Goal: Transaction & Acquisition: Purchase product/service

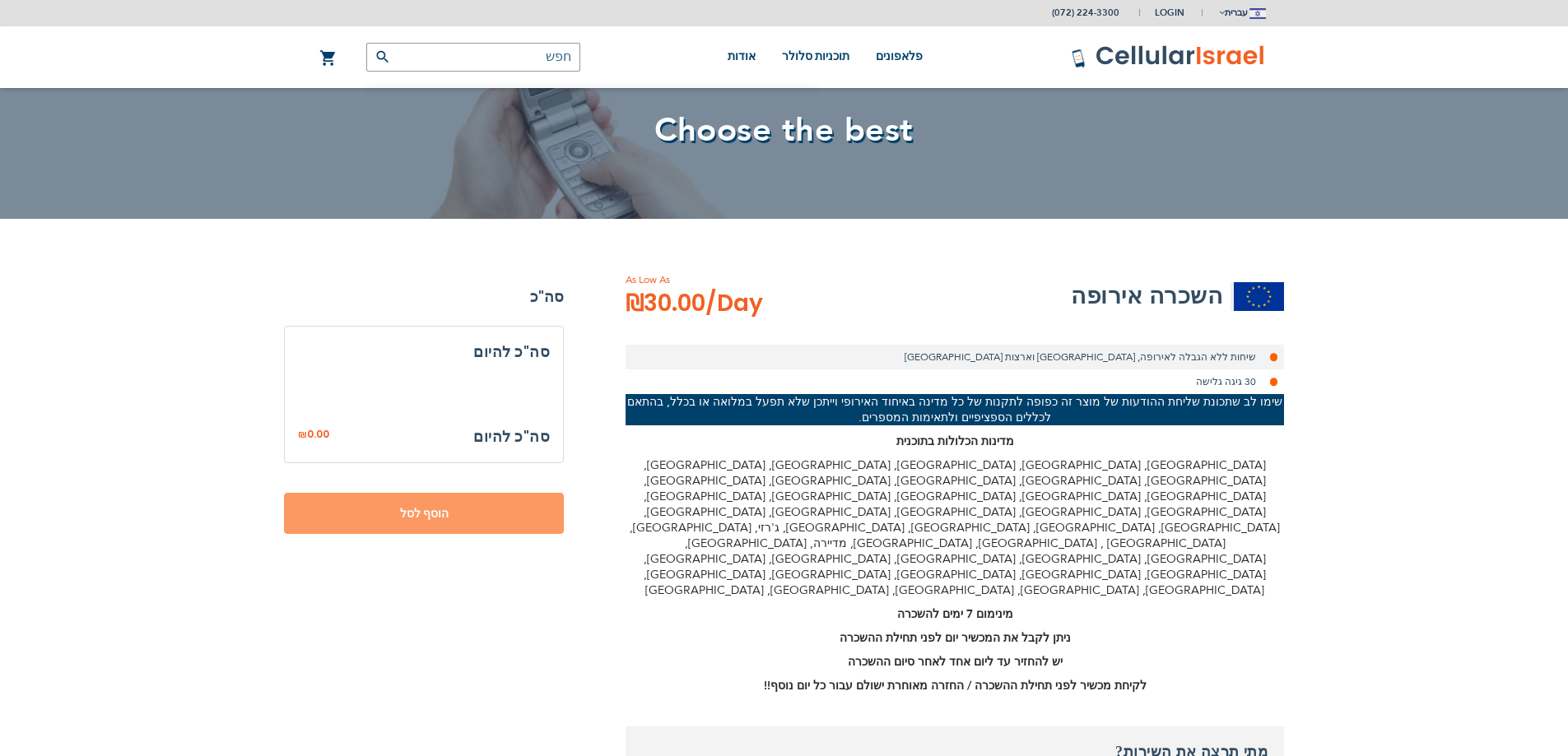
select select
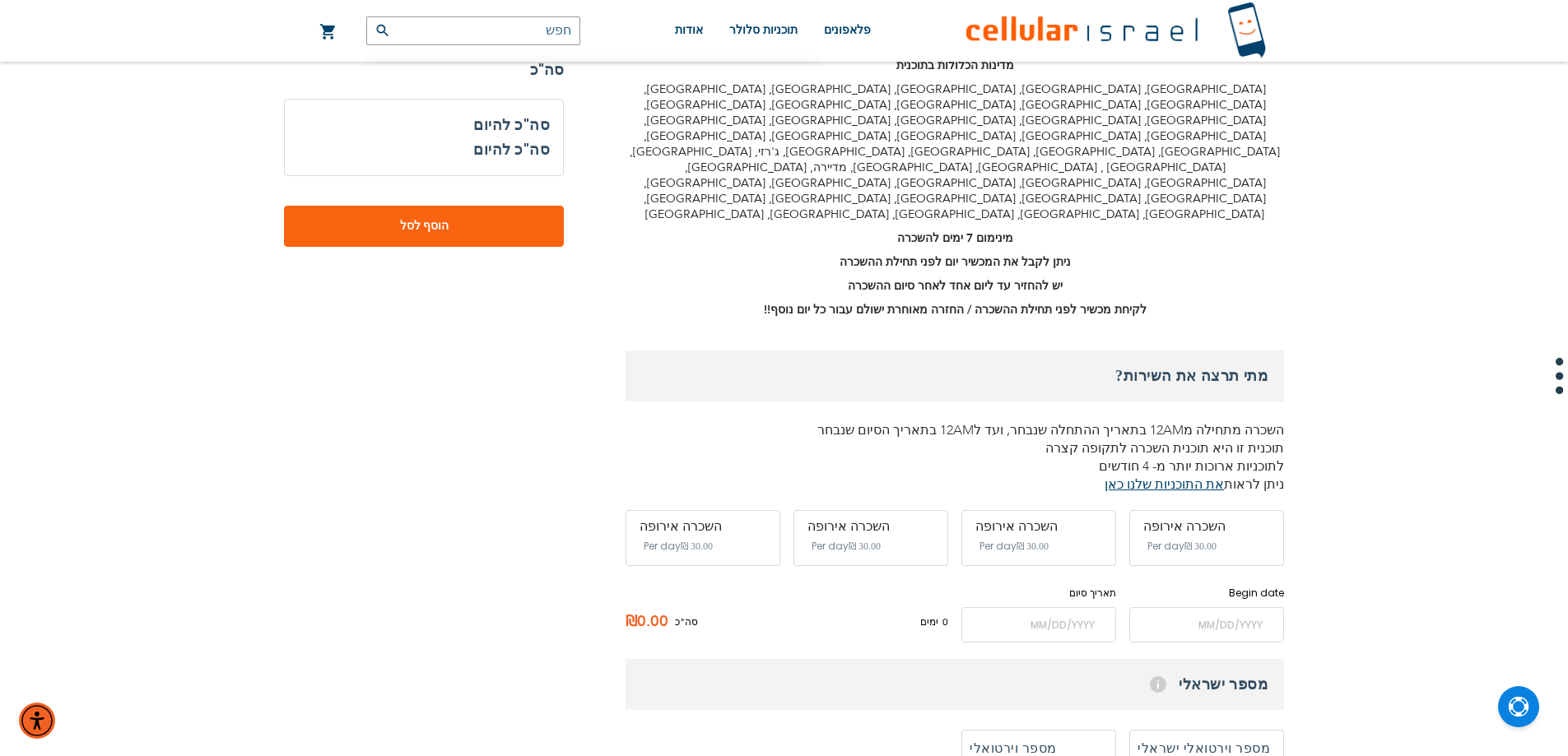
scroll to position [464, 0]
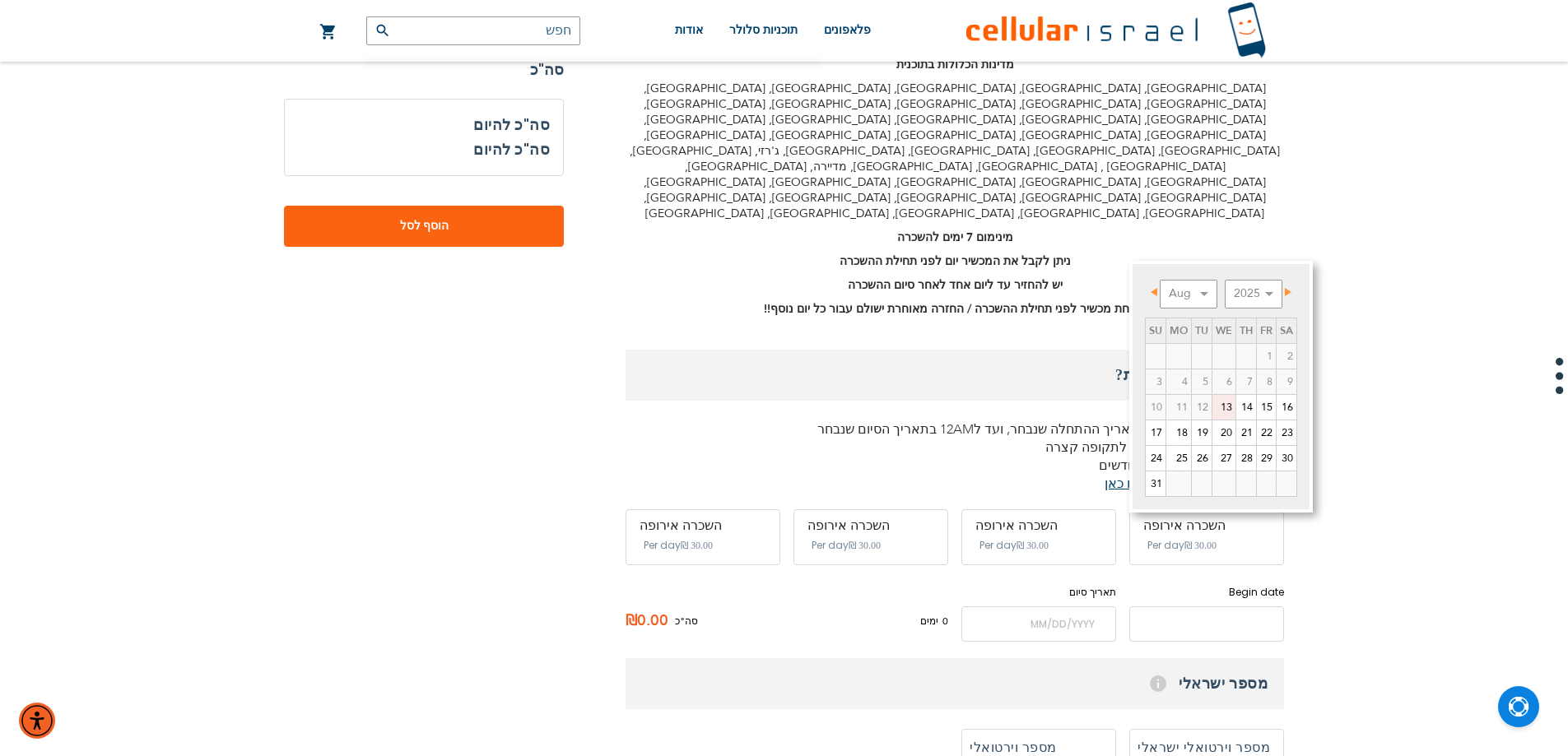
click at [1218, 606] on input "name" at bounding box center [1206, 624] width 155 height 36
click at [1156, 438] on link "17" at bounding box center [1156, 432] width 20 height 25
type input "[DATE]"
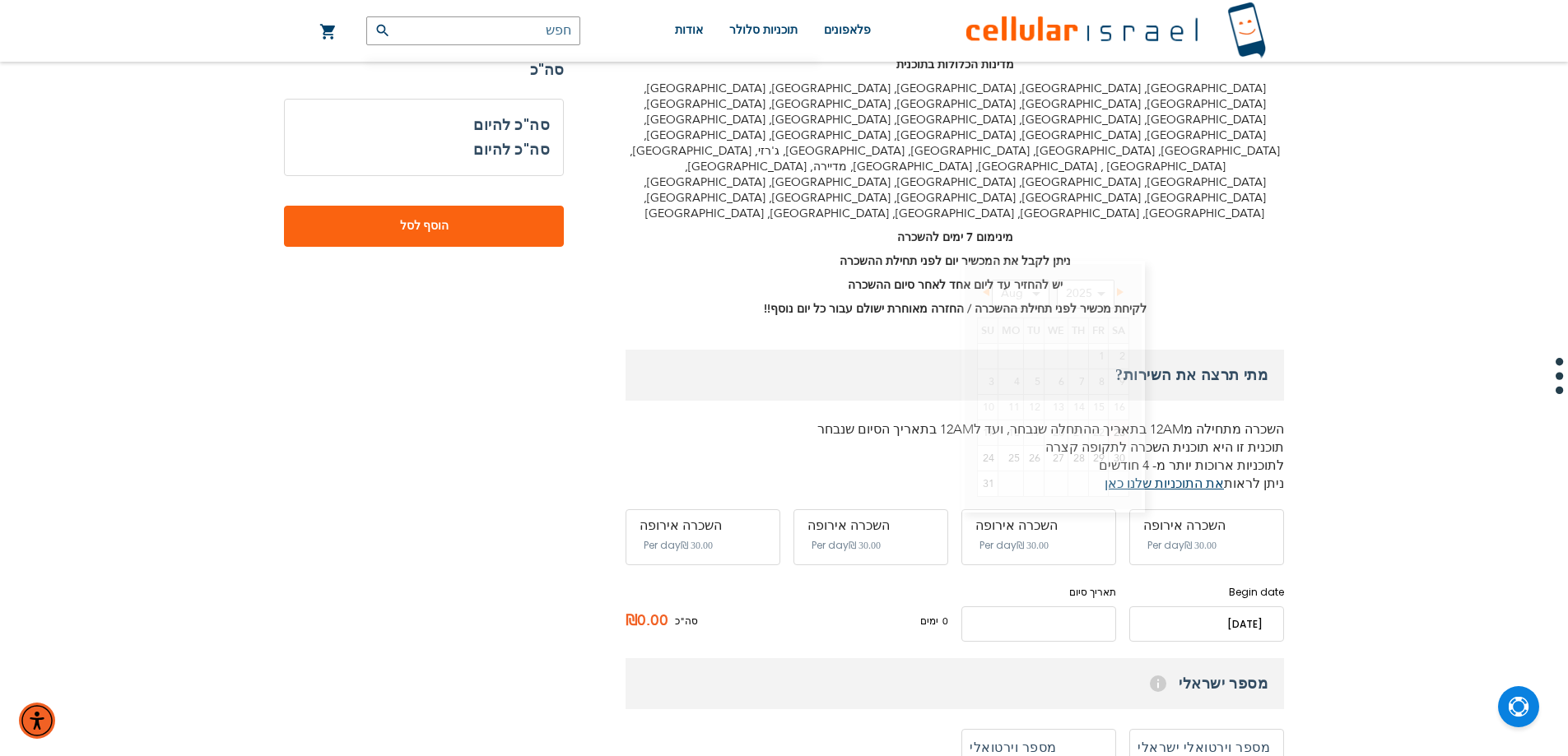
click at [1042, 606] on input "name" at bounding box center [1038, 624] width 155 height 36
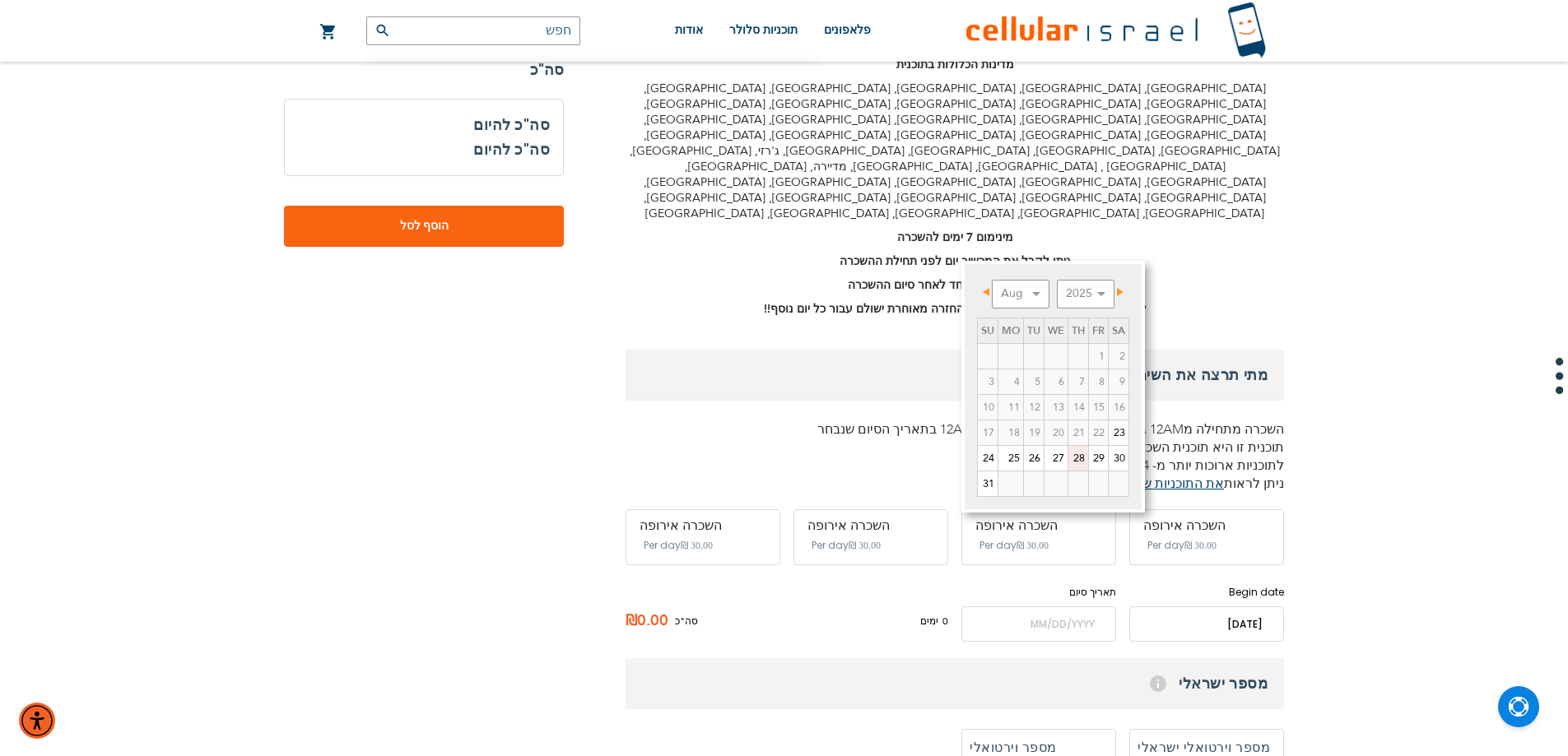
click at [1082, 455] on link "28" at bounding box center [1078, 458] width 20 height 25
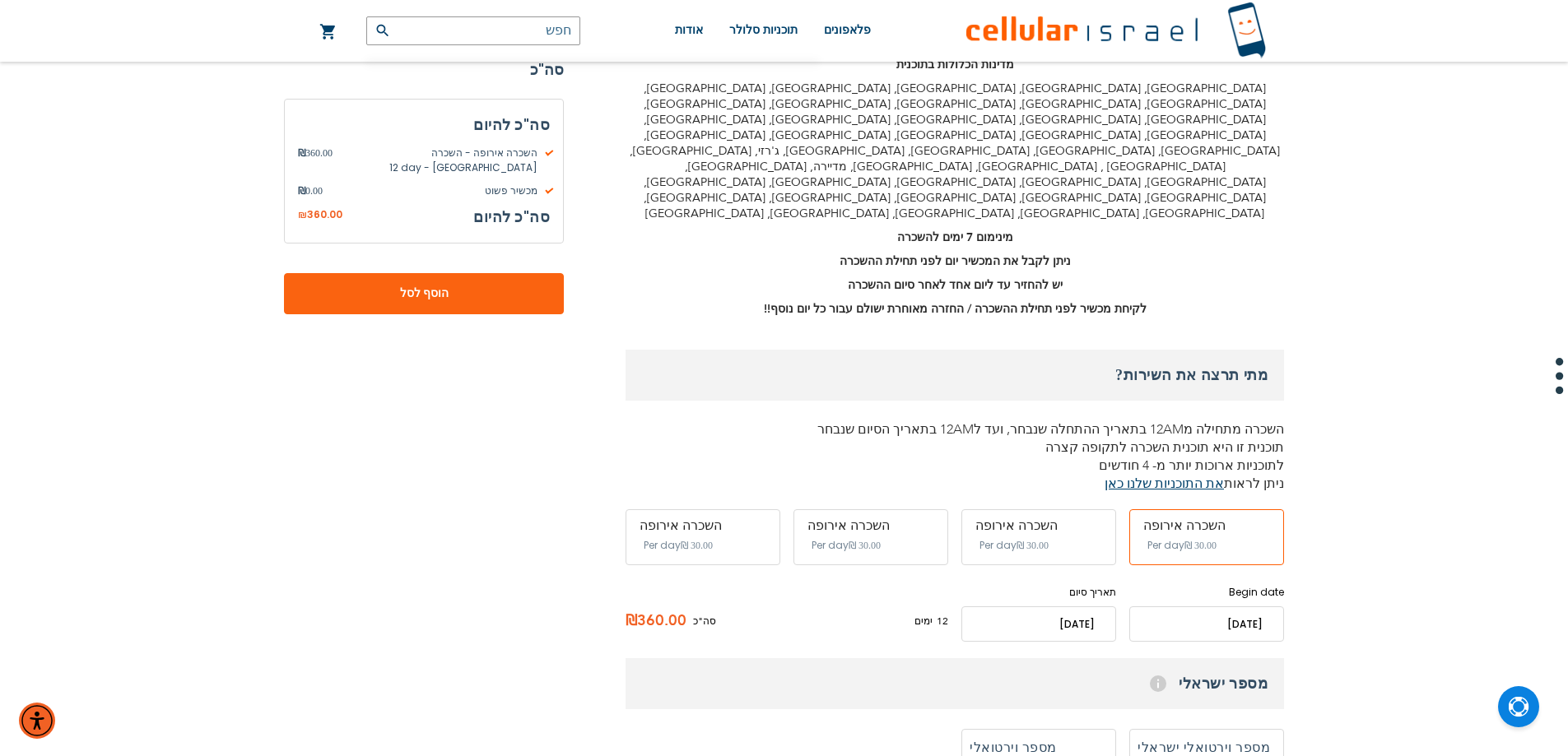
click at [1069, 606] on input "name" at bounding box center [1038, 624] width 155 height 36
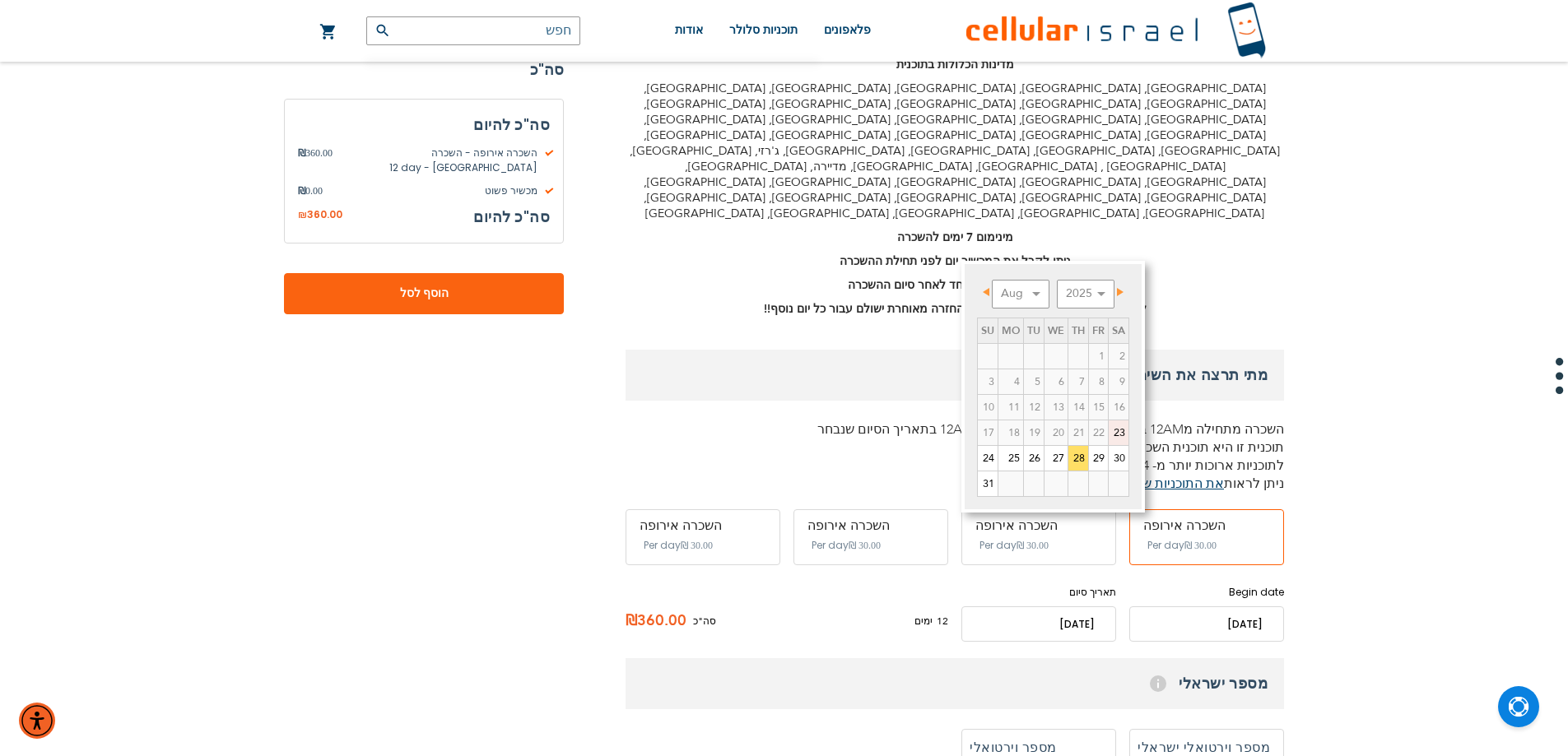
click at [1123, 429] on link "23" at bounding box center [1118, 432] width 20 height 25
type input "[DATE]"
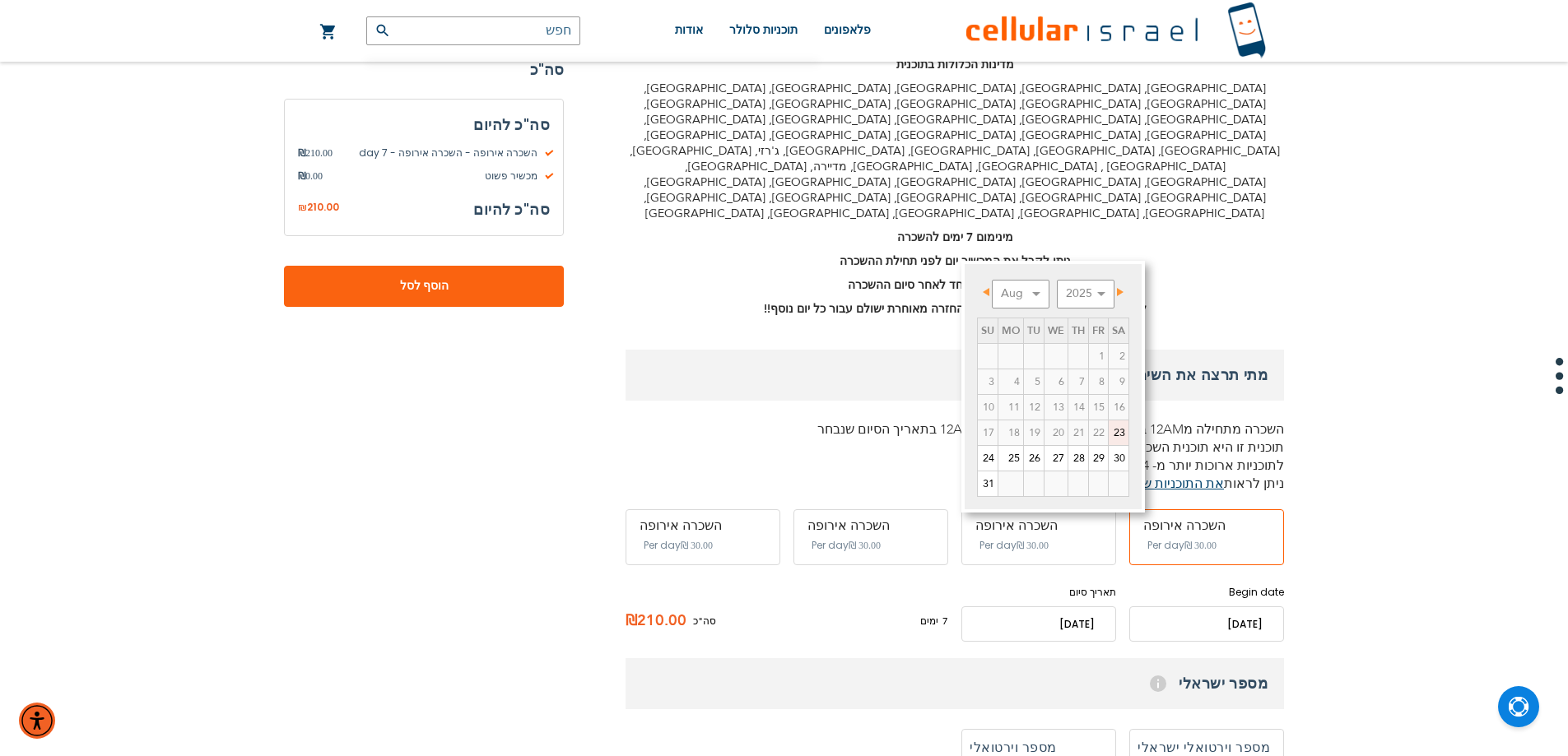
click at [1075, 606] on input "name" at bounding box center [1038, 624] width 155 height 36
click at [1099, 438] on span "22" at bounding box center [1098, 432] width 19 height 25
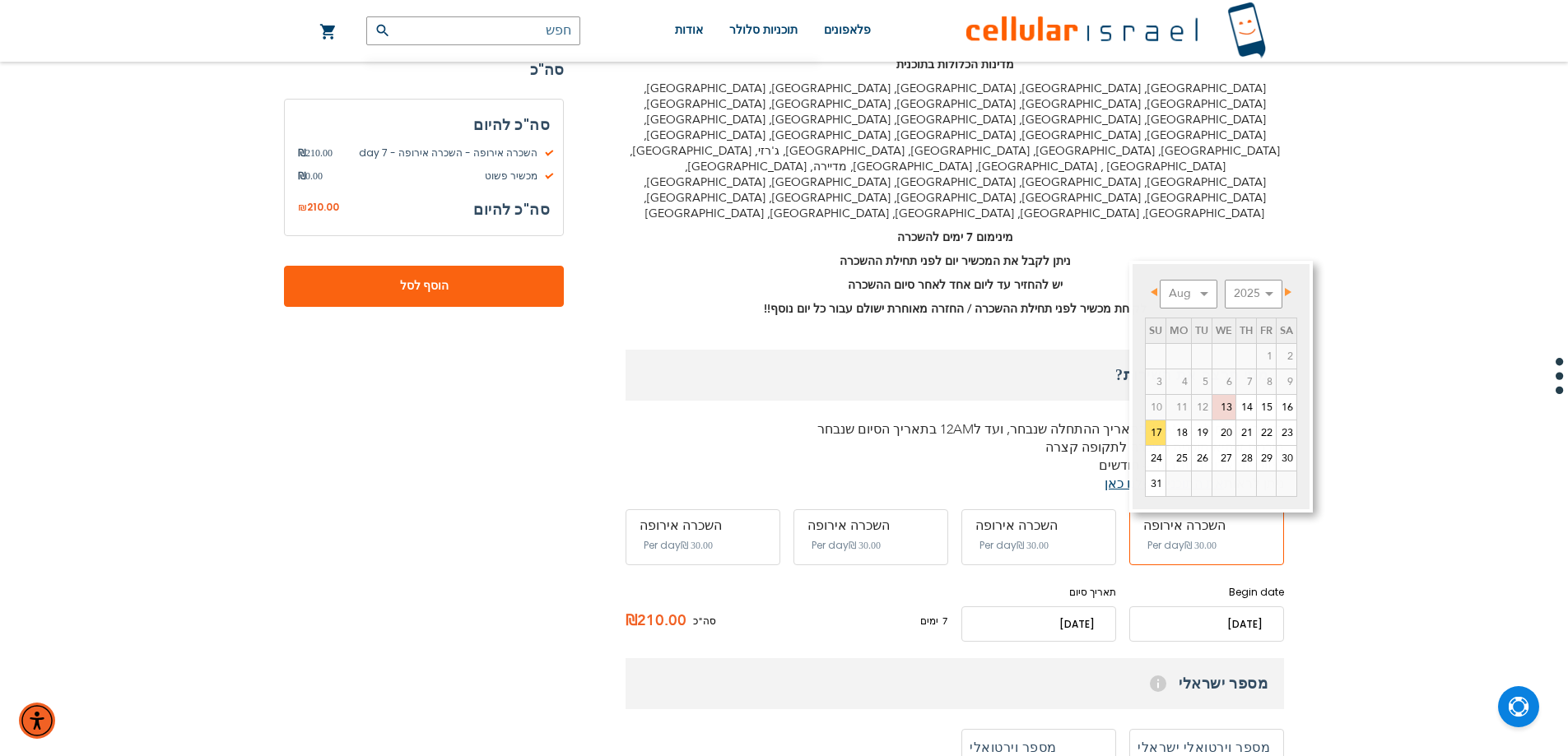
click at [1224, 606] on input "name" at bounding box center [1206, 624] width 155 height 36
click at [1287, 404] on link "16" at bounding box center [1286, 406] width 20 height 25
type input "[DATE]"
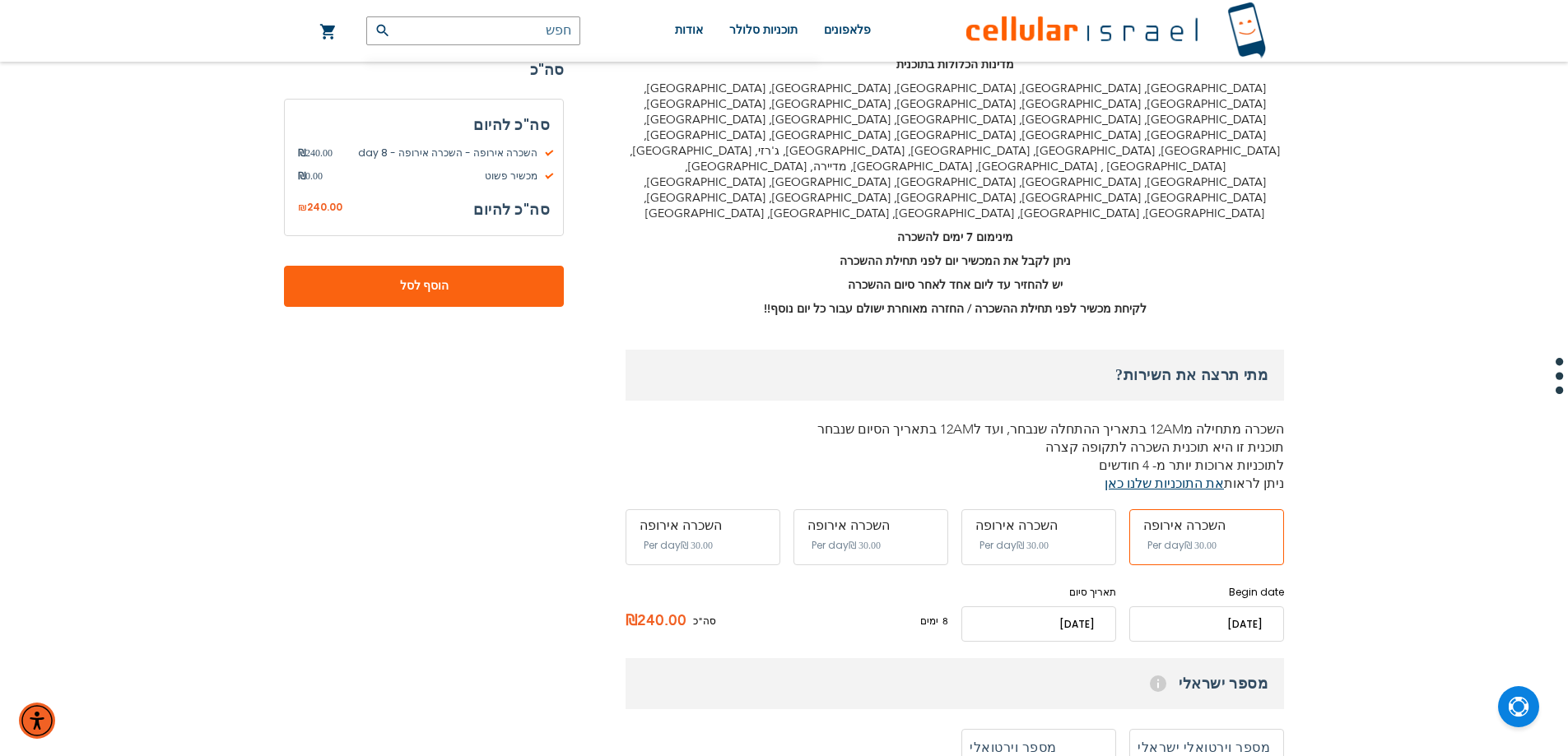
click at [1068, 606] on input "name" at bounding box center [1038, 624] width 155 height 36
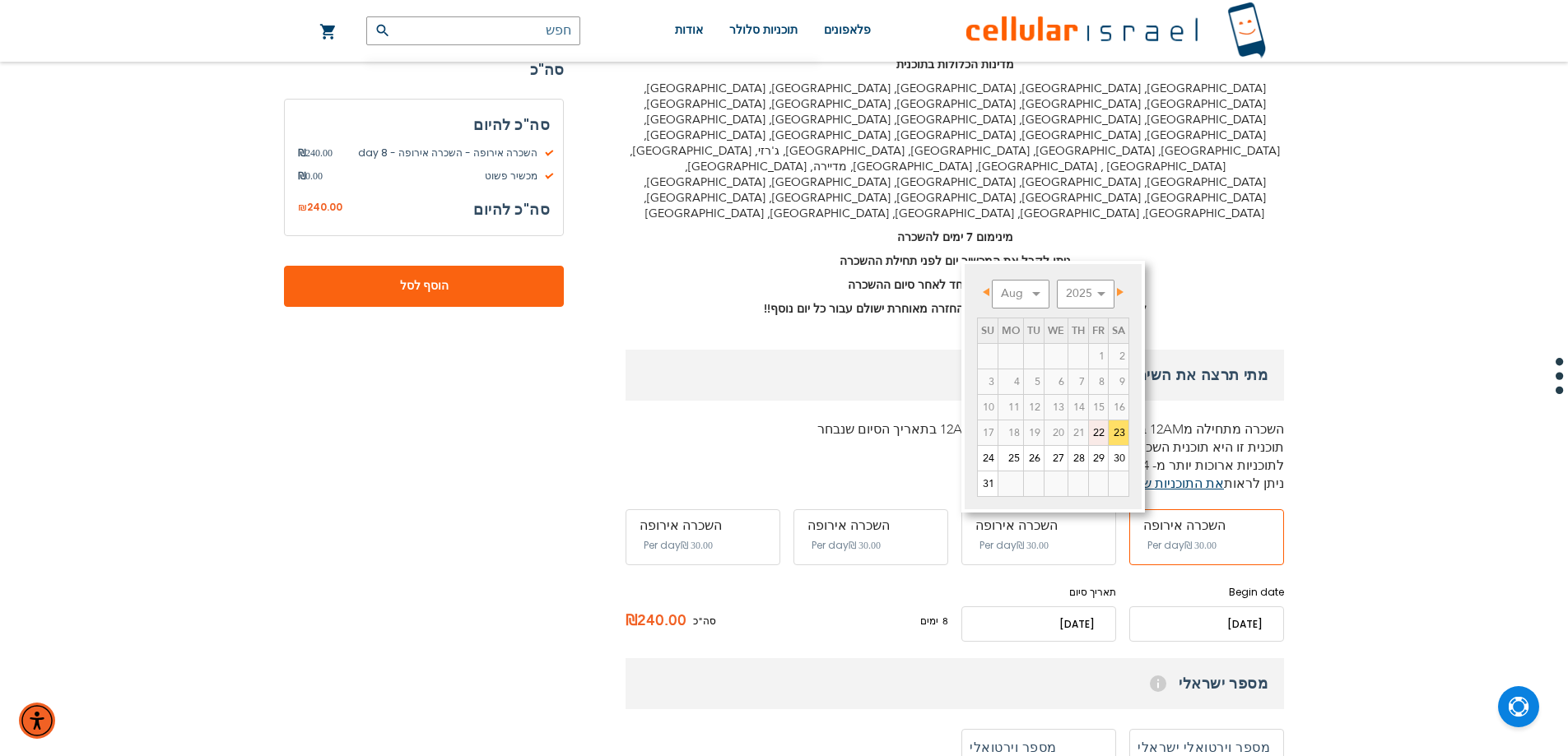
click at [1096, 434] on link "22" at bounding box center [1098, 432] width 19 height 25
type input "[DATE]"
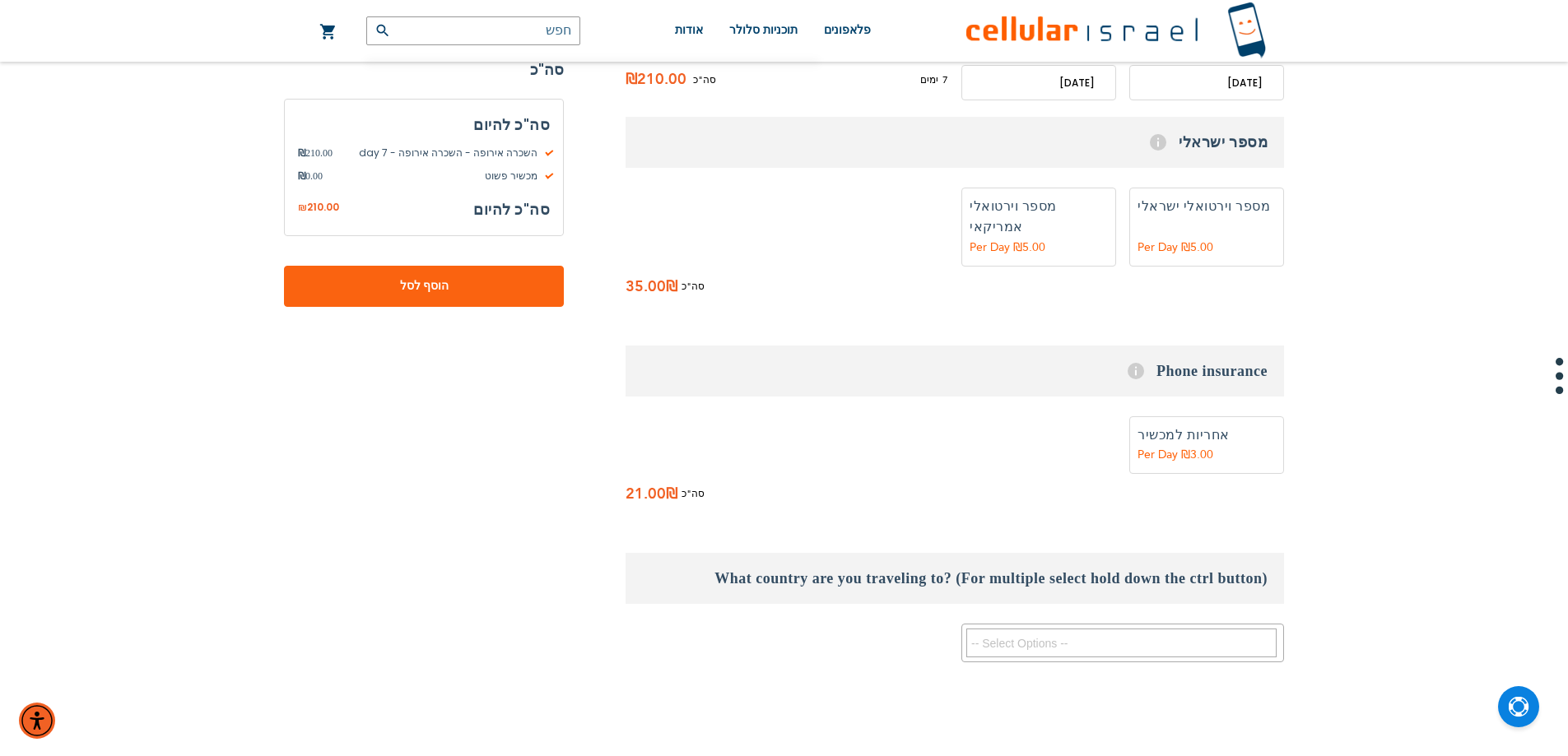
scroll to position [1006, 0]
click at [1144, 628] on textarea "Search" at bounding box center [1121, 641] width 310 height 28
type textarea "m"
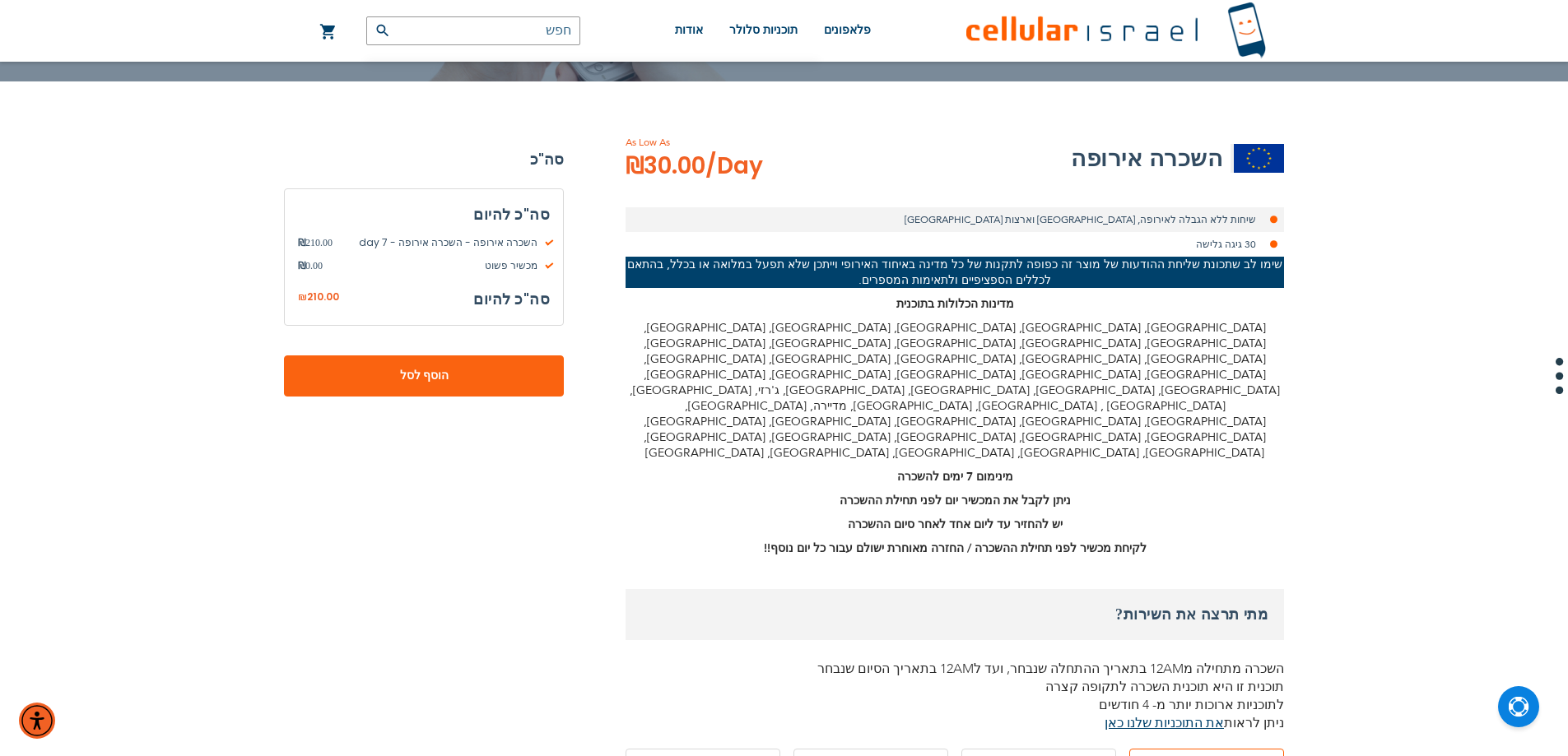
scroll to position [0, 0]
